Goal: Task Accomplishment & Management: Manage account settings

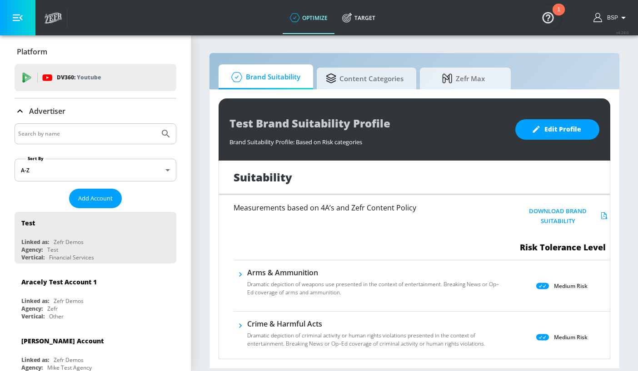
click at [104, 136] on input "Search by name" at bounding box center [87, 134] width 138 height 12
click at [156, 124] on button "Submit Search" at bounding box center [166, 134] width 20 height 20
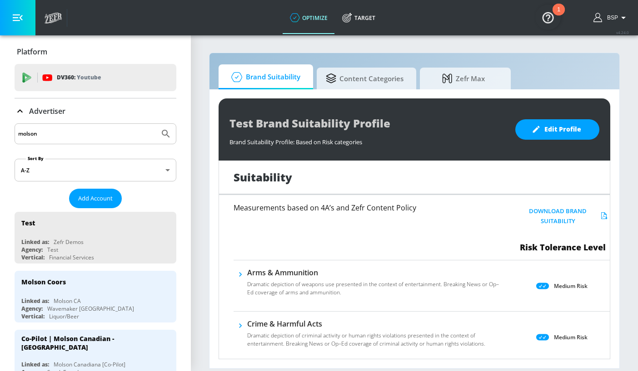
click at [94, 134] on input "molson" at bounding box center [87, 134] width 138 height 12
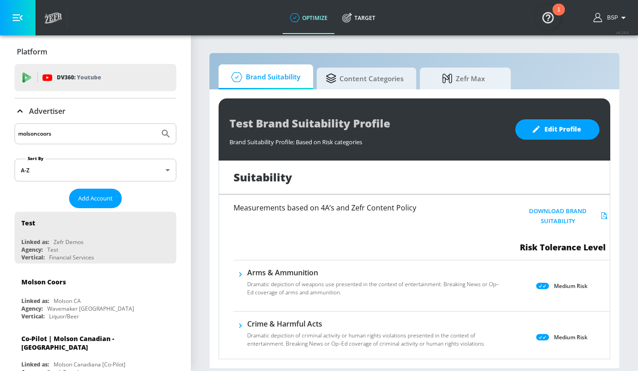
type input "molsoncoors"
click at [156, 124] on button "Submit Search" at bounding box center [166, 134] width 20 height 20
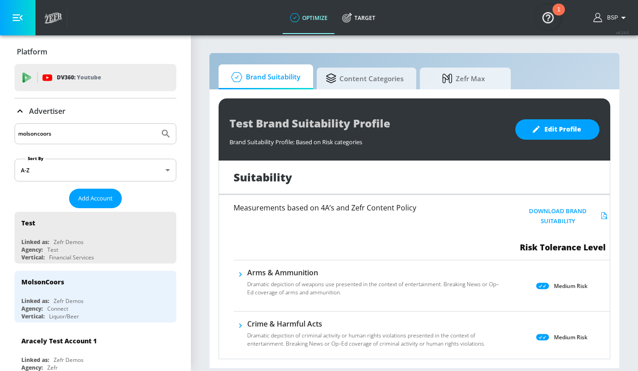
click at [91, 133] on input "molsoncoors" at bounding box center [87, 134] width 138 height 12
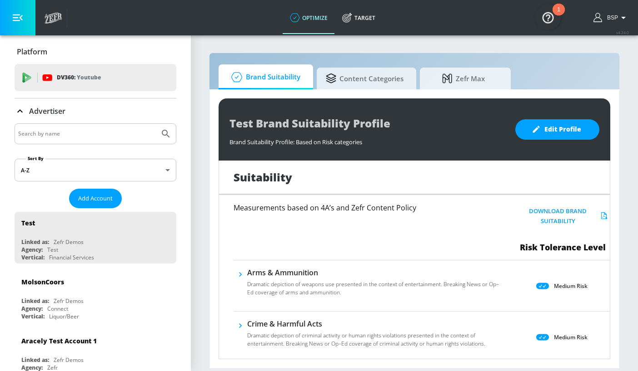
paste input "MolsonCoors_Miller_LATAM_AR_TikTok"
type input "MolsonCoors_Miller_LATAM_AR_TikTok"
click at [156, 124] on button "Submit Search" at bounding box center [166, 134] width 20 height 20
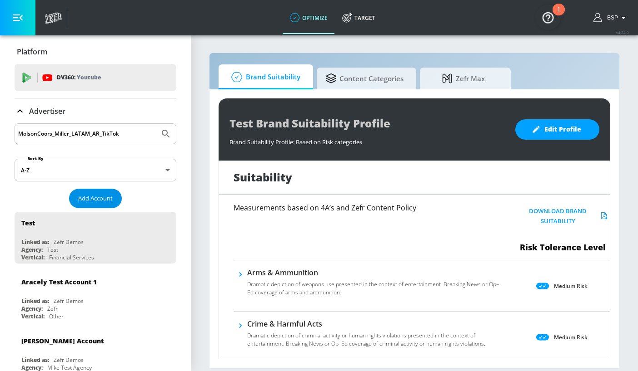
click at [108, 196] on span "Add Account" at bounding box center [95, 198] width 35 height 10
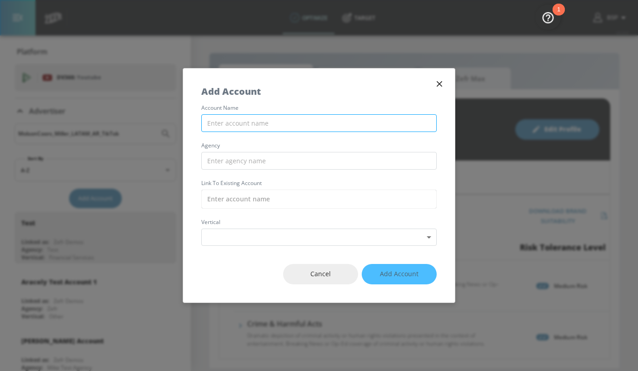
click at [240, 127] on input "text" at bounding box center [318, 123] width 235 height 18
paste input "MolsonCoors_Miller_LATAM_AR_TikTok"
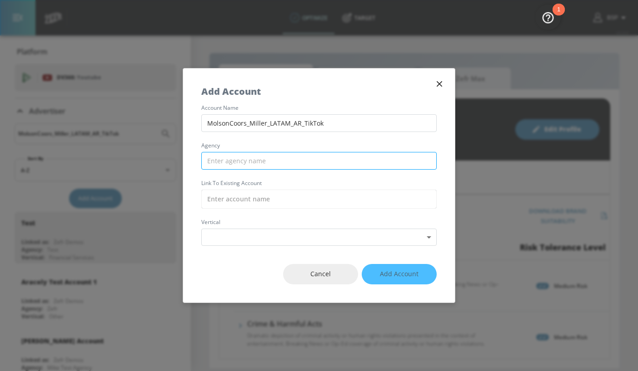
type input "MolsonCoors_Miller_LATAM_AR_TikTok"
click at [277, 158] on input "text" at bounding box center [318, 161] width 235 height 18
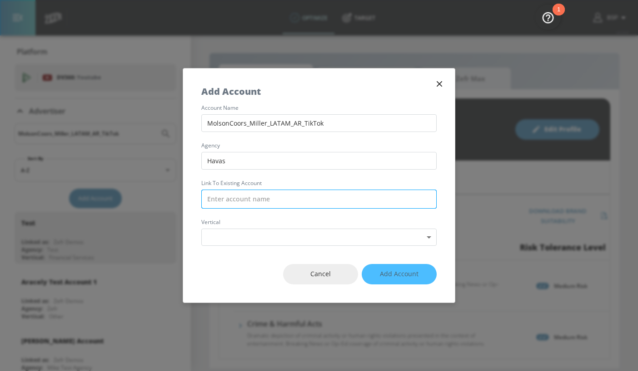
type input "Havas"
click at [302, 199] on input "text" at bounding box center [318, 199] width 235 height 19
paste input "MolsonCoors_Miller_LATAM_AR_TikTok"
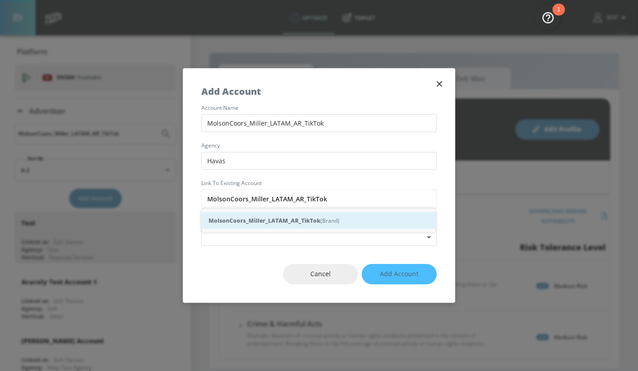
click at [311, 216] on strong "MolsonCoors_Miller_LATAM_AR_TikTok" at bounding box center [264, 221] width 112 height 10
type input "MolsonCoors_Miller_LATAM_AR_TikTok (Brand)"
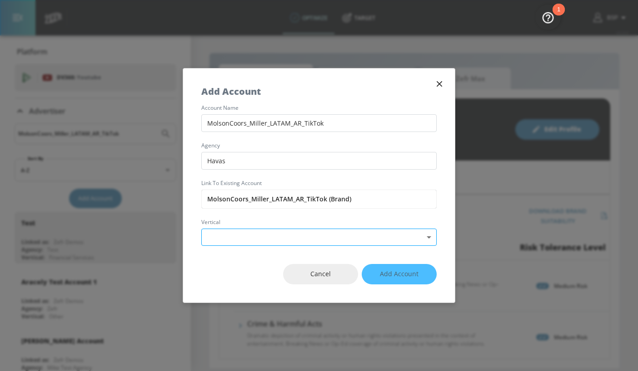
click at [325, 240] on body "optimize Target optimize Target v 4.24.0 BSP Platform DV360: Youtube DV360: You…" at bounding box center [319, 185] width 638 height 371
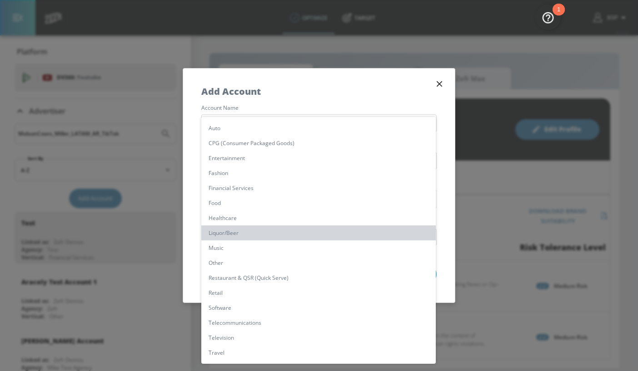
click at [326, 233] on li "Liquor/Beer" at bounding box center [318, 233] width 234 height 15
type input "[object Object]"
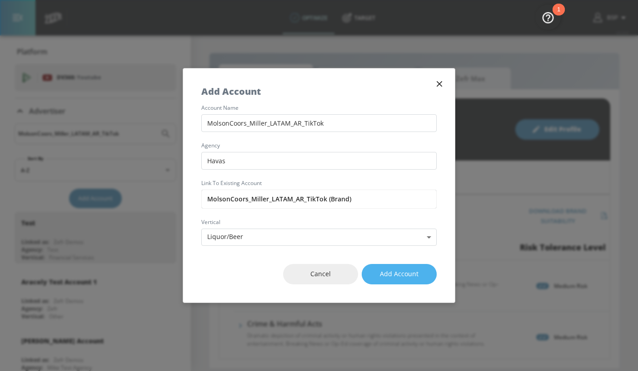
click at [407, 274] on span "Add Account" at bounding box center [399, 274] width 39 height 11
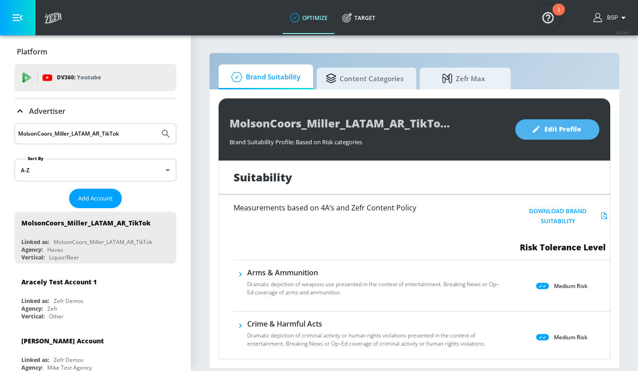
click at [554, 130] on span "Edit Profile" at bounding box center [557, 129] width 48 height 11
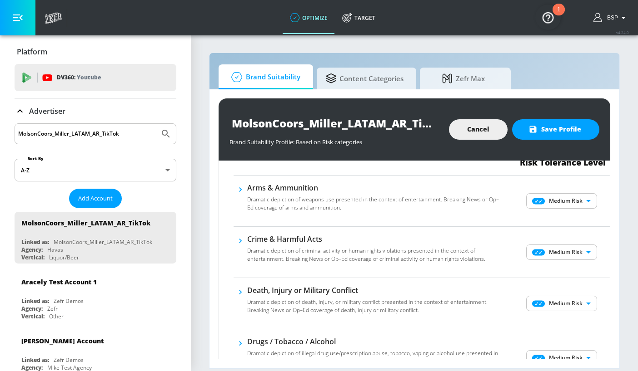
scroll to position [75, 0]
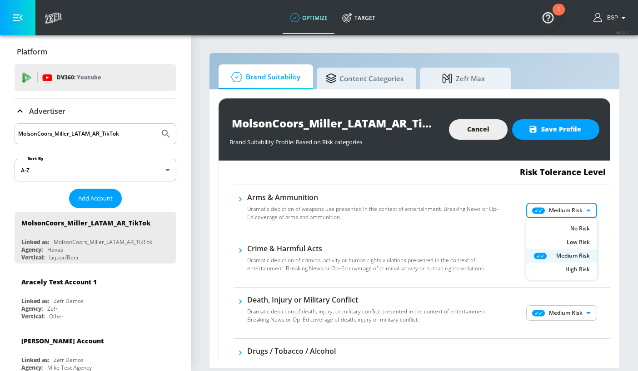
click at [574, 218] on body "optimize Target optimize Target v 4.24.0 BSP Platform DV360: Youtube DV360: You…" at bounding box center [319, 185] width 638 height 371
click at [574, 229] on p "No Risk" at bounding box center [580, 229] width 20 height 8
type input "MINIMAL"
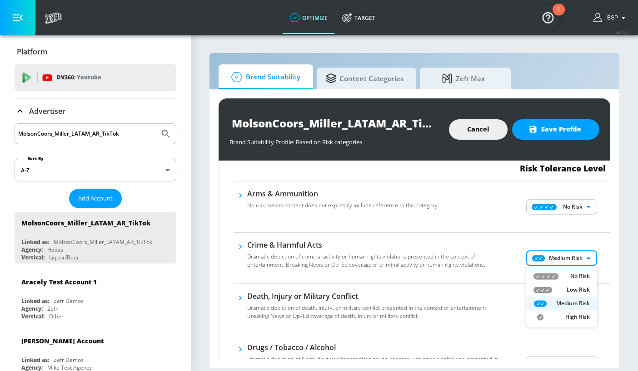
click at [569, 261] on body "optimize Target optimize Target v 4.24.0 BSP Platform DV360: Youtube DV360: You…" at bounding box center [319, 185] width 638 height 371
click at [563, 294] on div "Low Risk" at bounding box center [561, 290] width 56 height 8
type input "LOW"
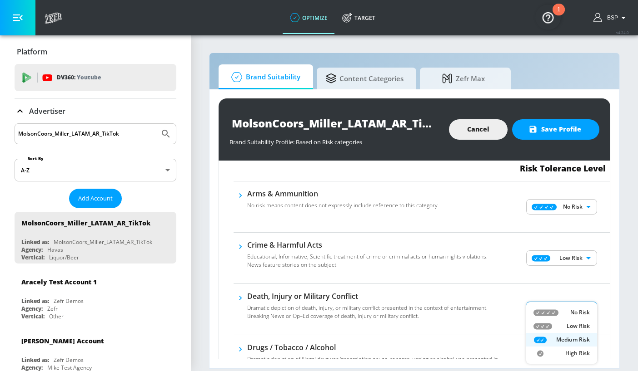
click at [549, 307] on body "optimize Target optimize Target v 4.24.0 BSP Platform DV360: Youtube DV360: You…" at bounding box center [319, 185] width 638 height 371
click at [554, 323] on div "Low Risk" at bounding box center [561, 326] width 56 height 8
type input "LOW"
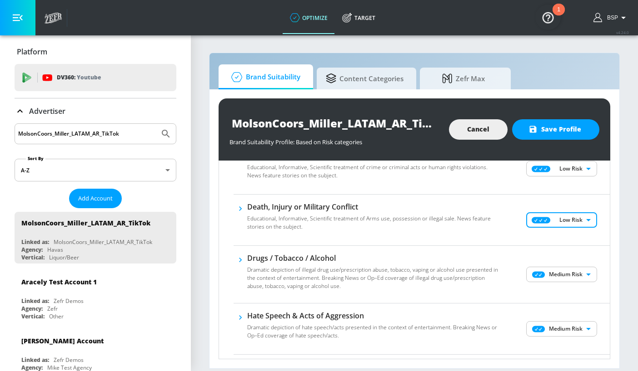
scroll to position [173, 0]
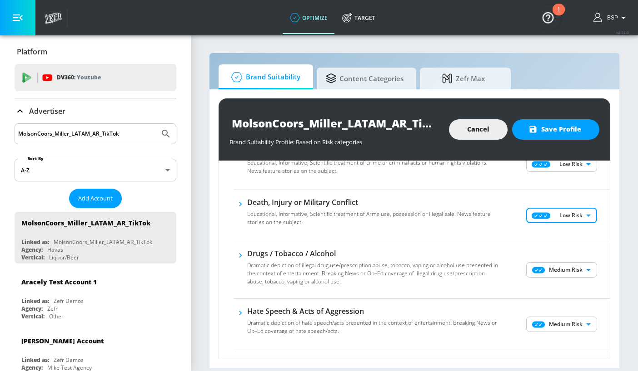
click at [565, 273] on body "optimize Target optimize Target v 4.24.0 BSP Platform DV360: Youtube DV360: You…" at bounding box center [319, 185] width 638 height 371
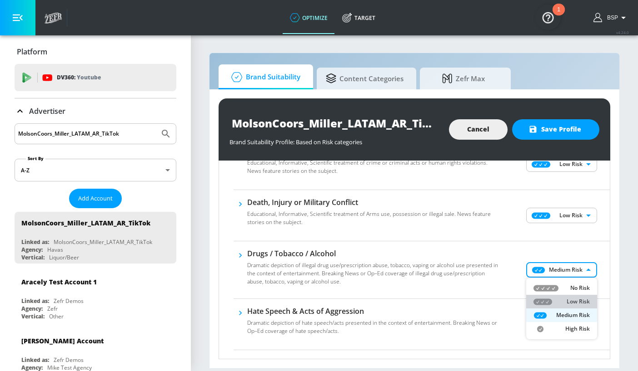
click at [550, 298] on div "Low Risk" at bounding box center [561, 302] width 56 height 8
type input "LOW"
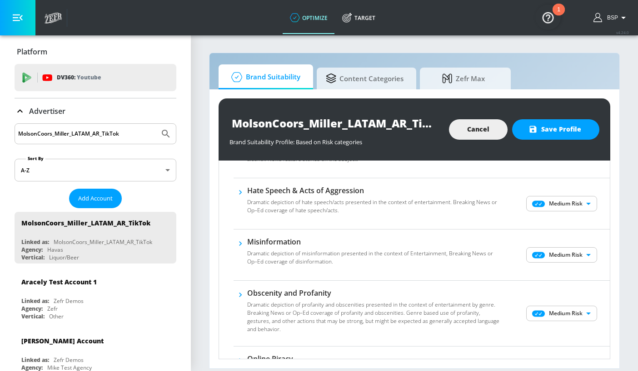
scroll to position [287, 0]
click at [567, 259] on body "optimize Target optimize Target v 4.24.0 BSP Platform DV360: Youtube DV360: You…" at bounding box center [319, 185] width 638 height 371
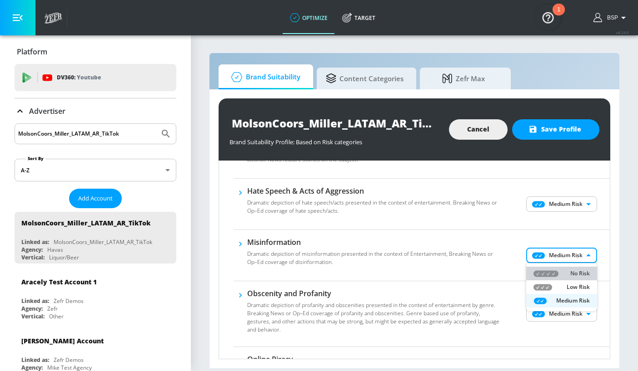
click at [559, 272] on div "No Risk" at bounding box center [561, 274] width 56 height 8
type input "MINIMAL"
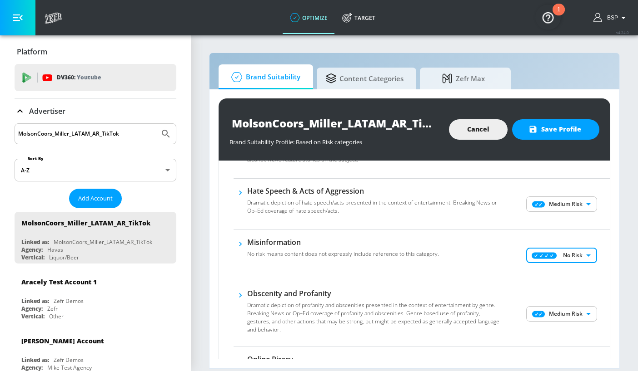
click at [559, 206] on body "optimize Target optimize Target v 4.24.0 BSP Platform DV360: Youtube DV360: You…" at bounding box center [319, 185] width 638 height 371
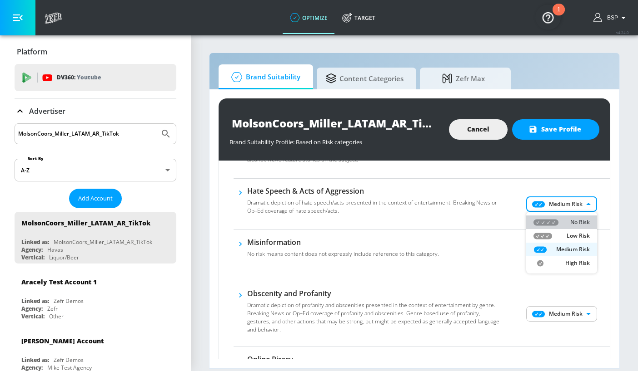
click at [558, 219] on div "No Risk" at bounding box center [561, 222] width 56 height 8
type input "MINIMAL"
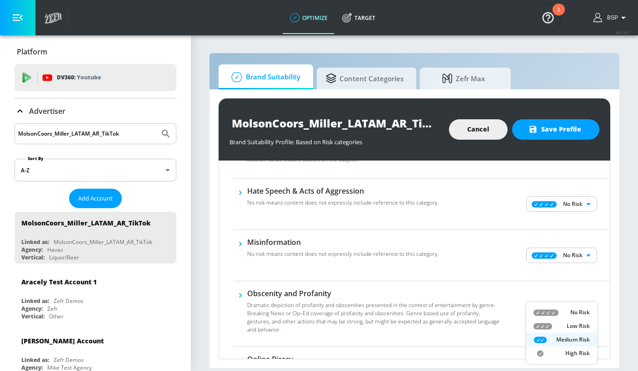
click at [559, 314] on body "optimize Target optimize Target v 4.24.0 BSP Platform DV360: Youtube DV360: You…" at bounding box center [319, 185] width 638 height 371
click at [462, 297] on div at bounding box center [319, 185] width 638 height 371
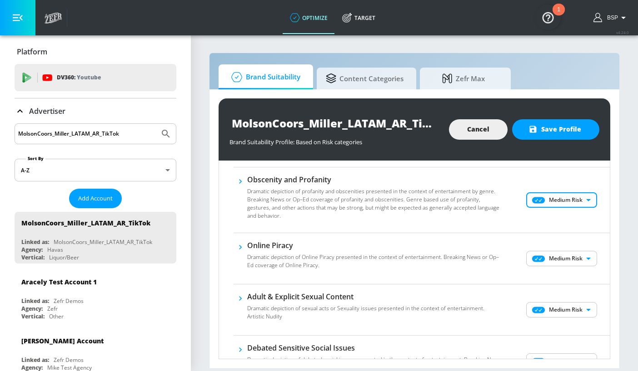
scroll to position [402, 0]
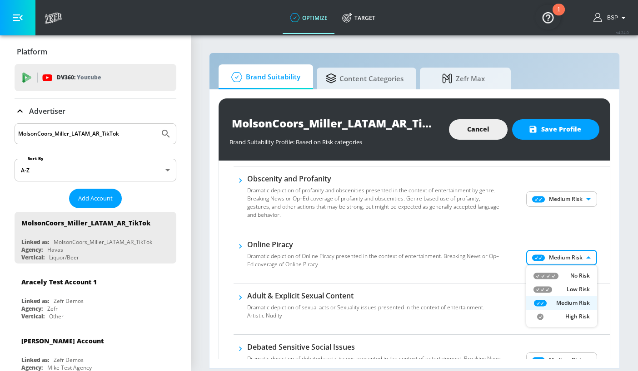
click at [549, 259] on body "optimize Target optimize Target v 4.24.0 BSP Platform DV360: Youtube DV360: You…" at bounding box center [319, 185] width 638 height 371
click at [546, 274] on icon at bounding box center [545, 276] width 25 height 6
type input "MINIMAL"
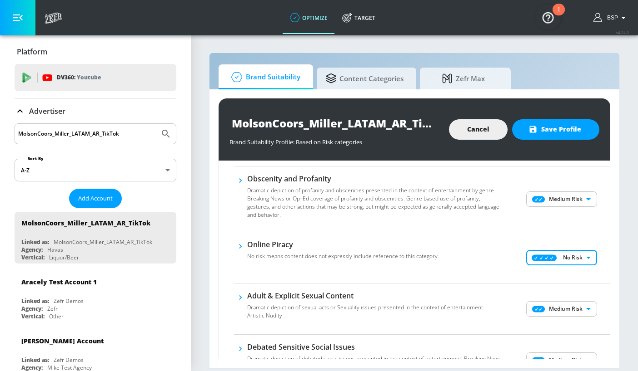
click at [551, 310] on body "optimize Target optimize Target v 4.24.0 BSP Platform DV360: Youtube DV360: You…" at bounding box center [319, 185] width 638 height 371
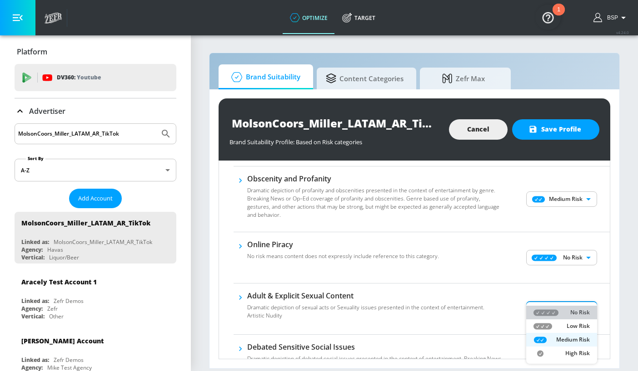
click at [550, 310] on icon at bounding box center [545, 313] width 25 height 6
type input "MINIMAL"
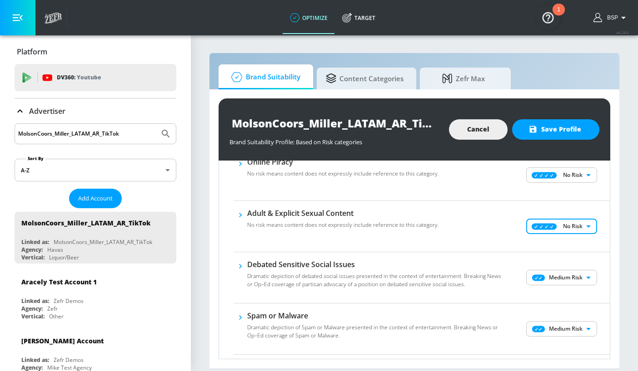
scroll to position [486, 0]
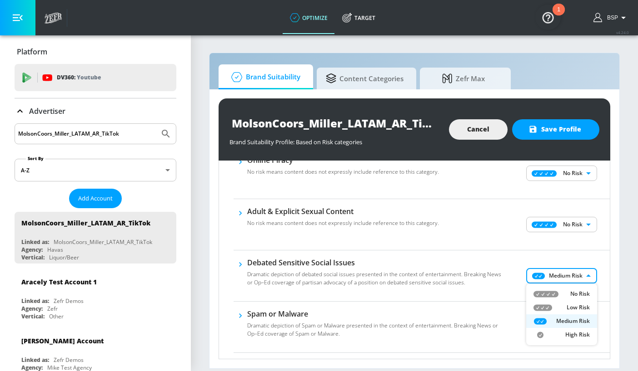
click at [556, 276] on body "optimize Target optimize Target v 4.24.0 BSP Platform DV360: Youtube DV360: You…" at bounding box center [319, 185] width 638 height 371
click at [561, 292] on div "No Risk" at bounding box center [561, 294] width 56 height 8
type input "MINIMAL"
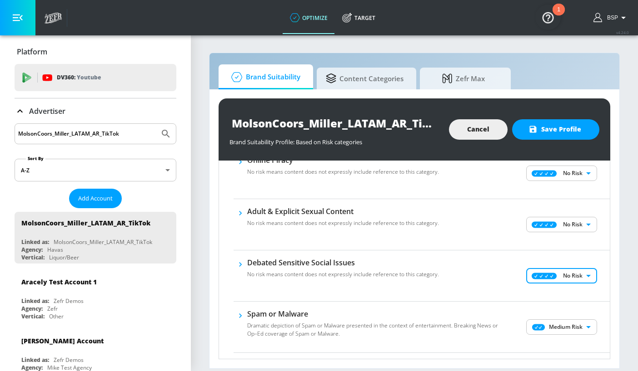
scroll to position [537, 0]
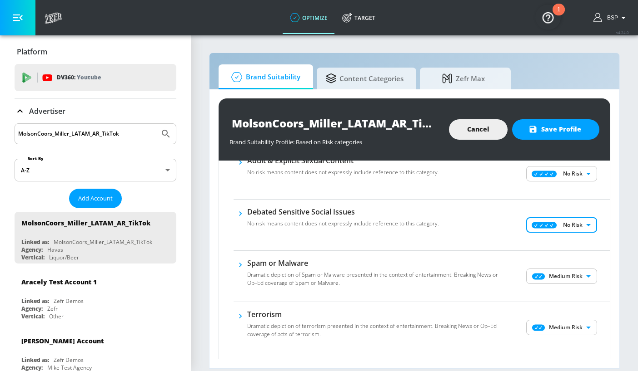
click at [560, 279] on body "optimize Target optimize Target v 4.24.0 BSP Platform DV360: Youtube DV360: You…" at bounding box center [319, 185] width 638 height 371
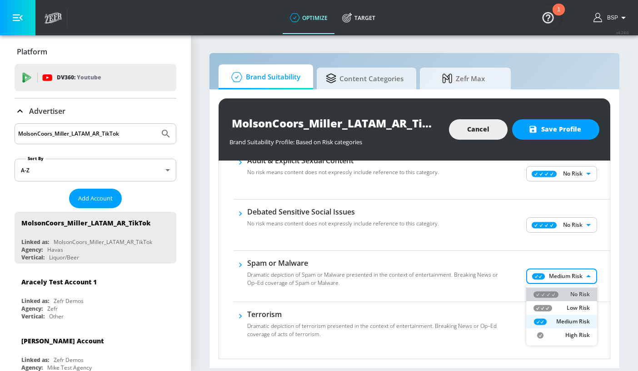
click at [567, 295] on div "No Risk" at bounding box center [561, 295] width 56 height 8
type input "MINIMAL"
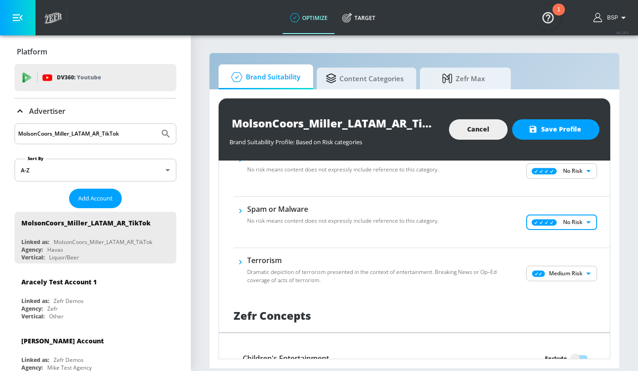
scroll to position [593, 0]
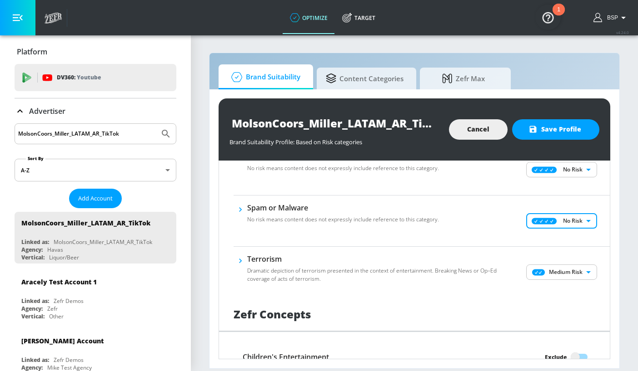
click at [565, 274] on body "optimize Target optimize Target v 4.24.0 BSP Platform DV360: Youtube DV360: You…" at bounding box center [319, 185] width 638 height 371
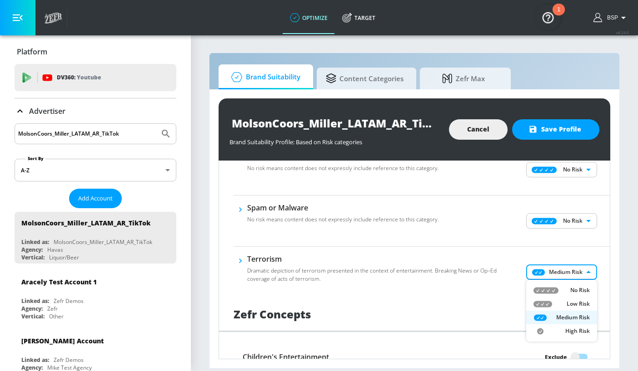
click at [567, 290] on div "No Risk" at bounding box center [561, 291] width 56 height 8
type input "MINIMAL"
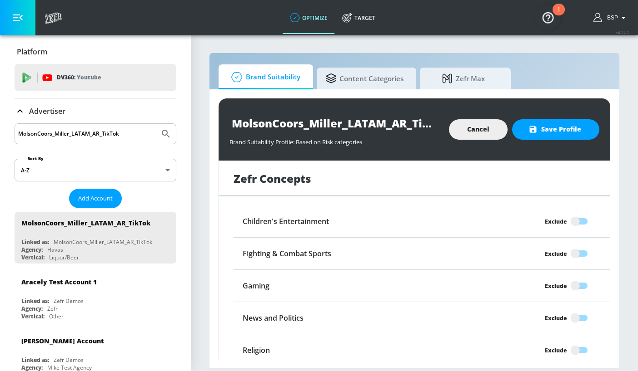
scroll to position [725, 0]
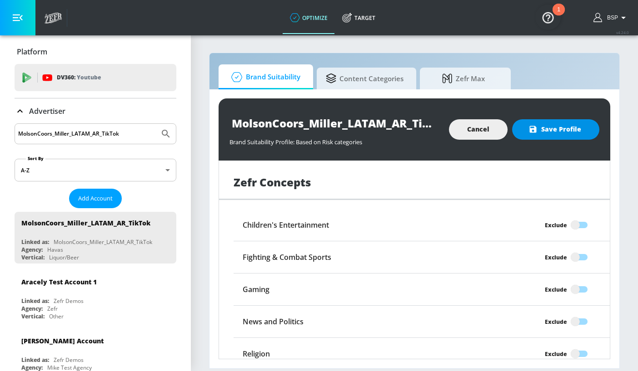
click at [562, 131] on span "Save Profile" at bounding box center [555, 129] width 51 height 11
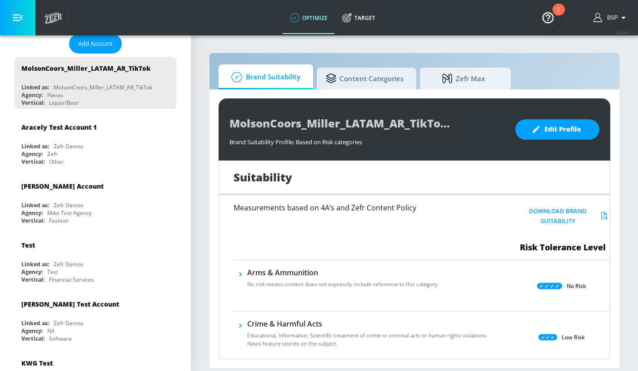
scroll to position [0, 0]
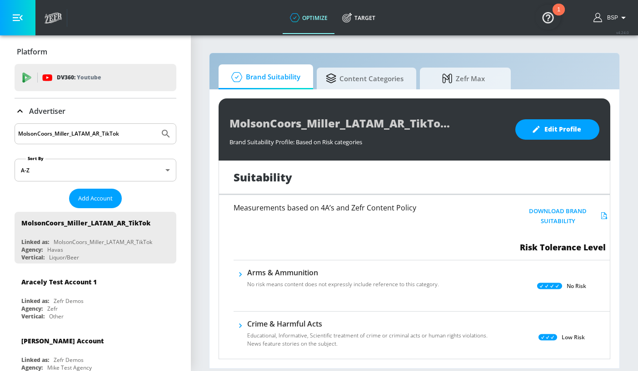
click at [136, 131] on input "MolsonCoors_Miller_LATAM_AR_TikTok" at bounding box center [87, 134] width 138 height 12
click at [156, 124] on button "Submit Search" at bounding box center [166, 134] width 20 height 20
